Goal: Task Accomplishment & Management: Manage account settings

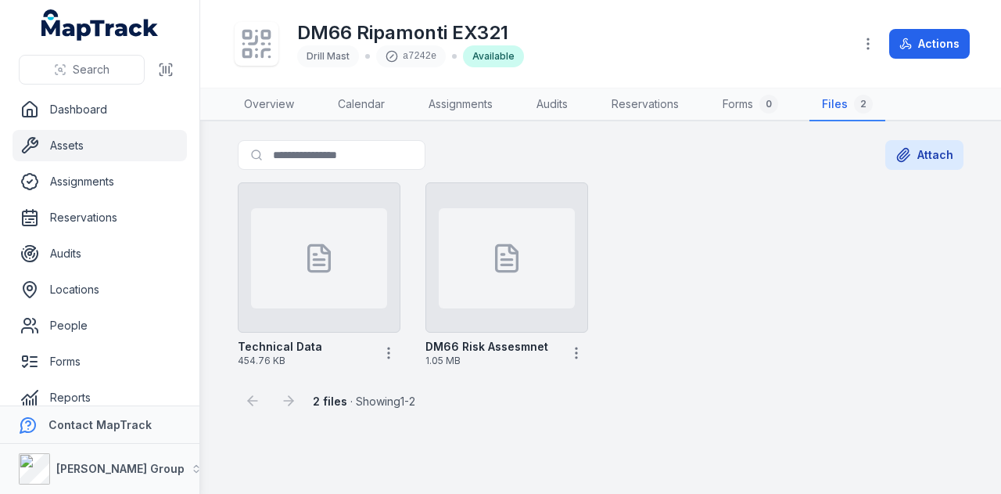
click at [129, 145] on link "Assets" at bounding box center [100, 145] width 174 height 31
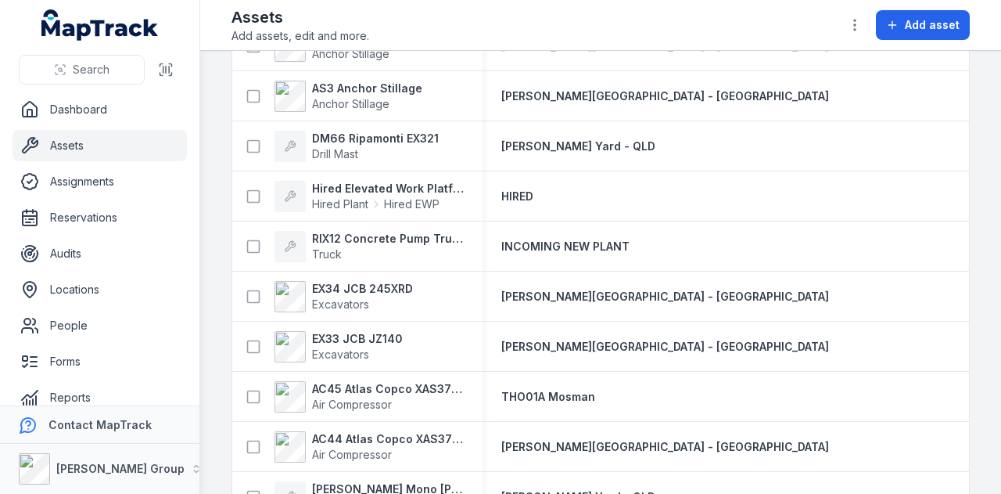
scroll to position [313, 0]
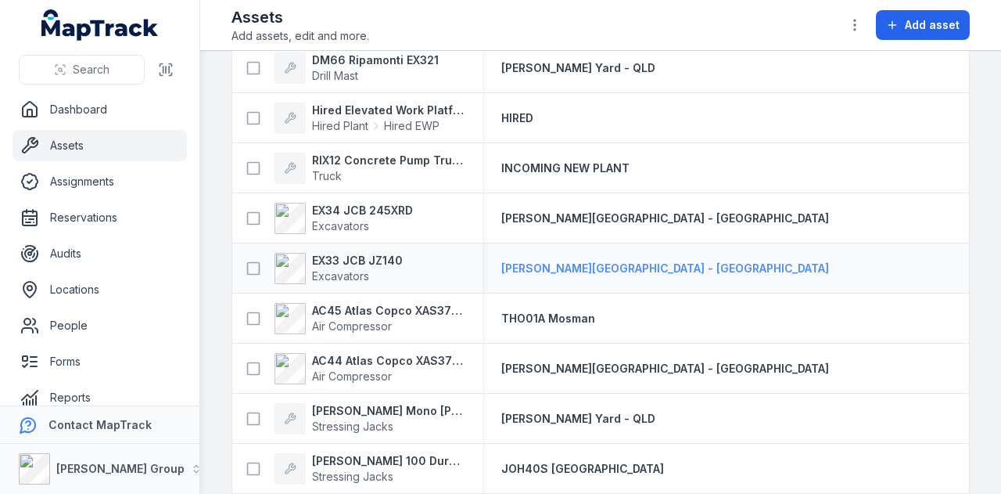
click at [561, 267] on span "[PERSON_NAME][GEOGRAPHIC_DATA] - [GEOGRAPHIC_DATA]" at bounding box center [665, 267] width 328 height 13
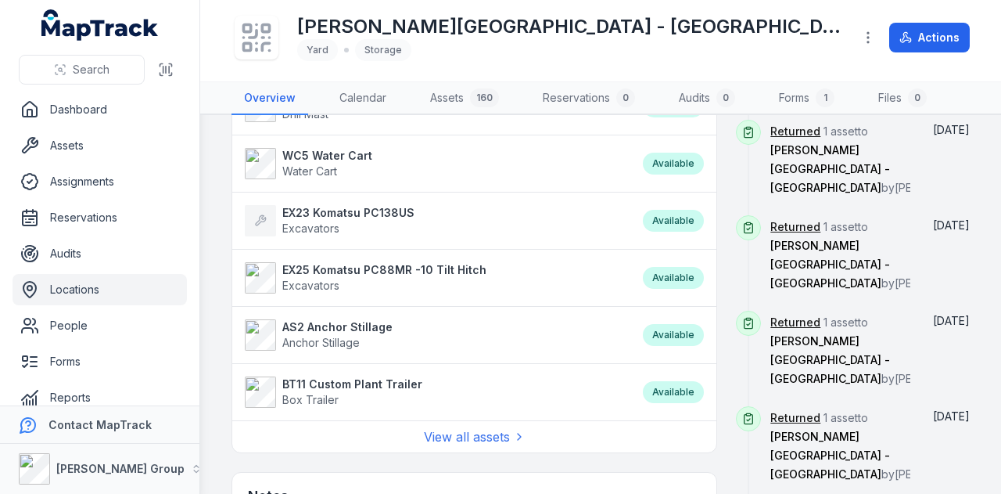
scroll to position [1007, 0]
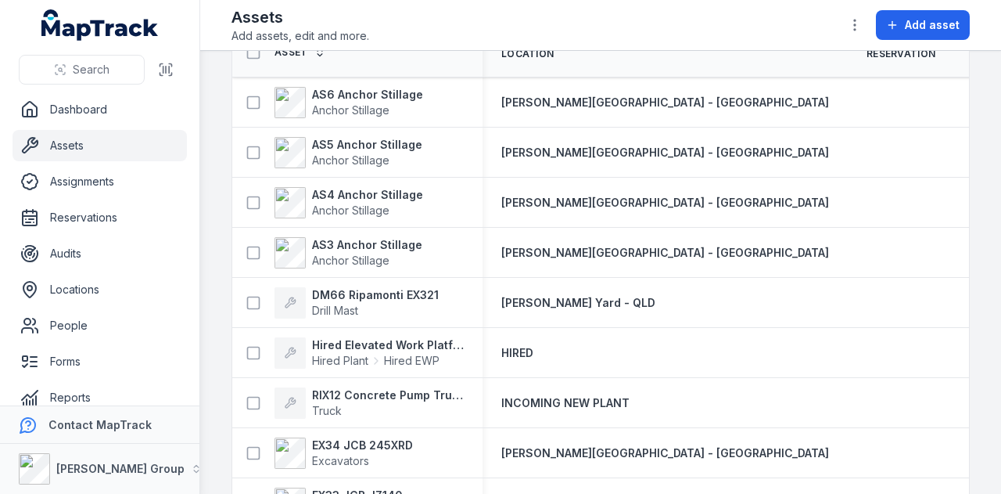
scroll to position [313, 0]
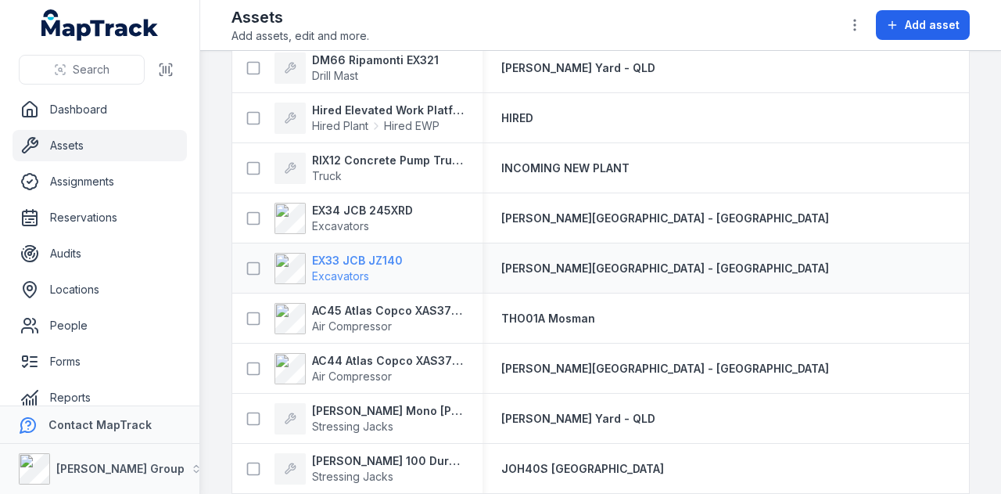
click at [328, 257] on strong "EX33 JCB JZ140" at bounding box center [357, 261] width 91 height 16
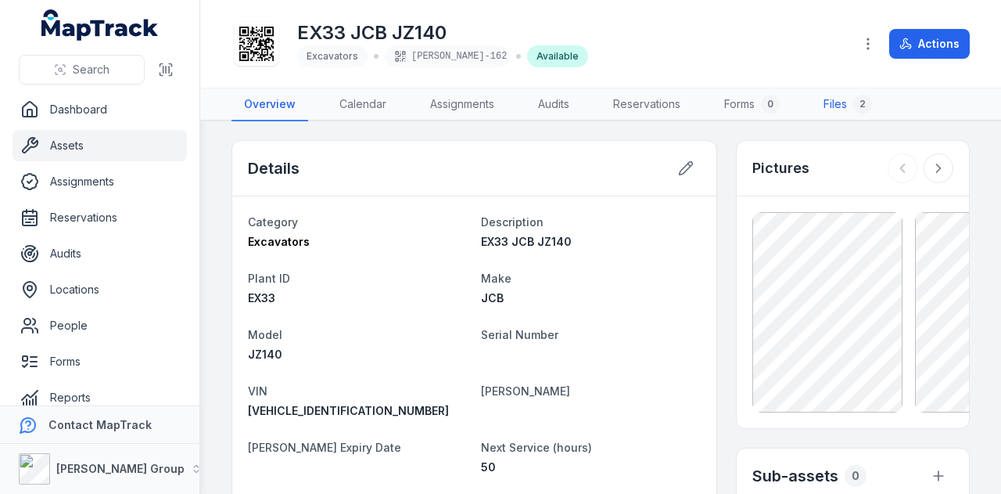
click at [836, 102] on link "Files 2" at bounding box center [848, 104] width 74 height 33
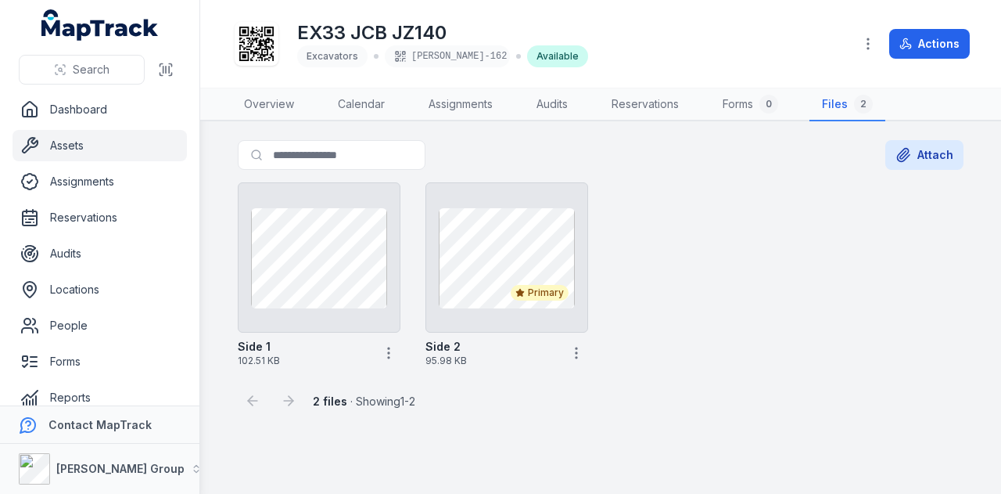
click at [83, 149] on link "Assets" at bounding box center [100, 145] width 174 height 31
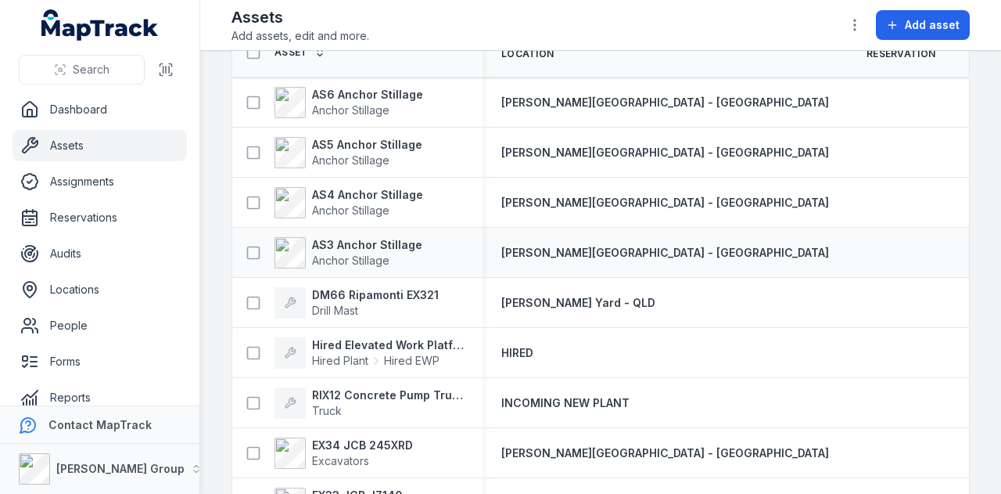
scroll to position [156, 0]
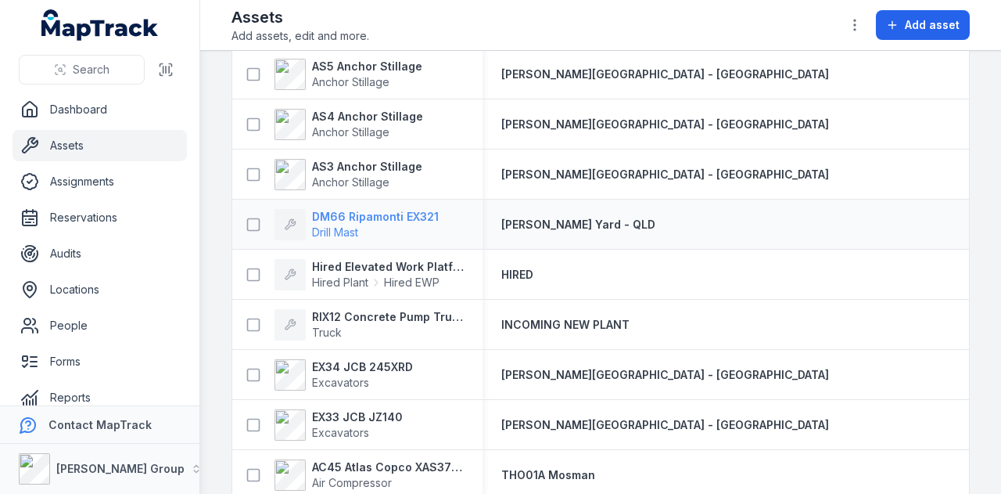
click at [372, 217] on strong "DM66 Ripamonti EX321" at bounding box center [375, 217] width 127 height 16
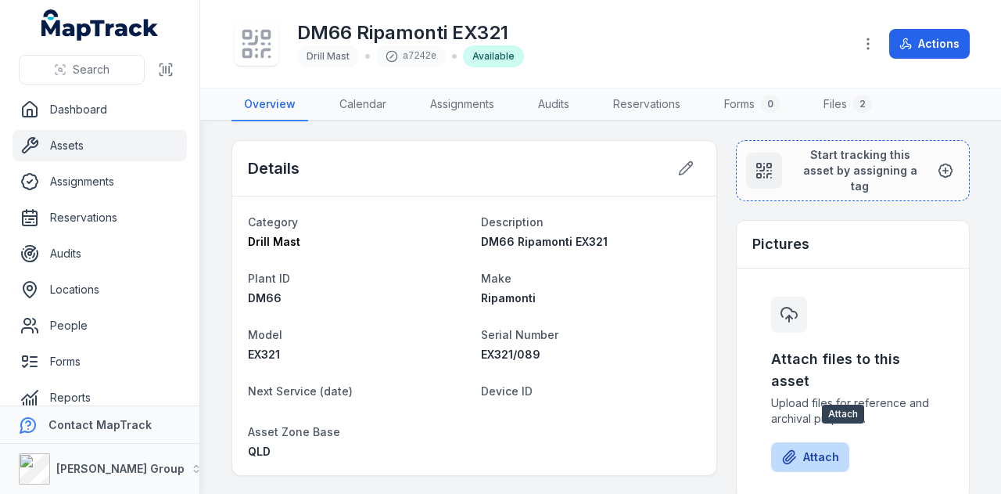
click at [798, 442] on button "Attach" at bounding box center [810, 457] width 78 height 30
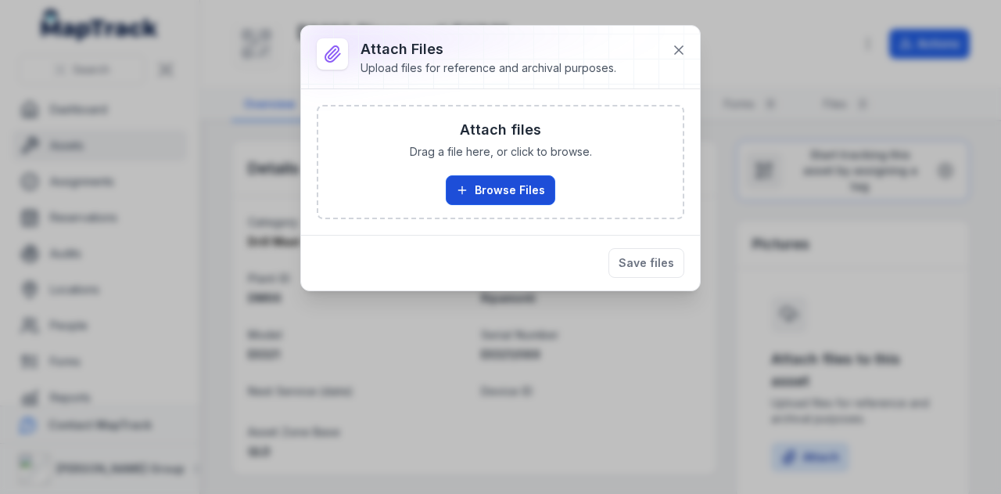
click at [507, 194] on button "Browse Files" at bounding box center [501, 190] width 110 height 30
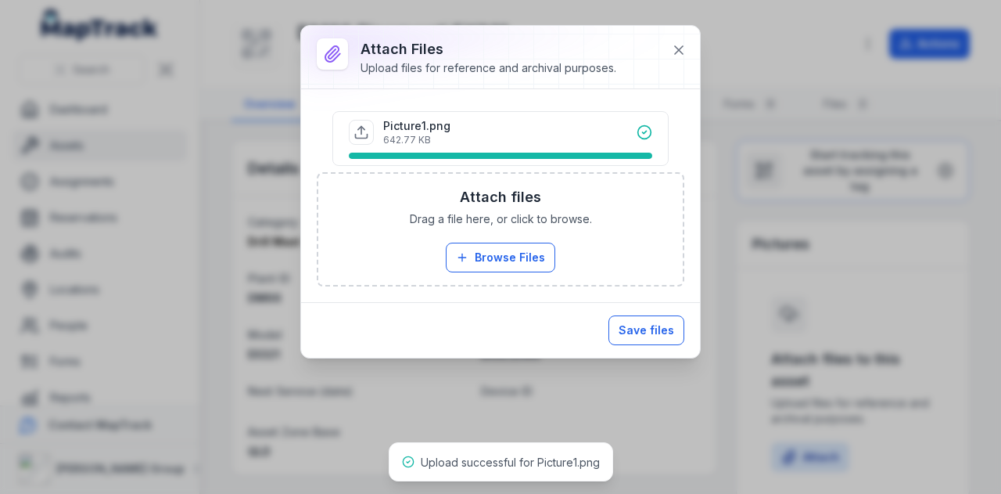
click at [665, 332] on button "Save files" at bounding box center [647, 330] width 76 height 30
